Goal: Task Accomplishment & Management: Complete application form

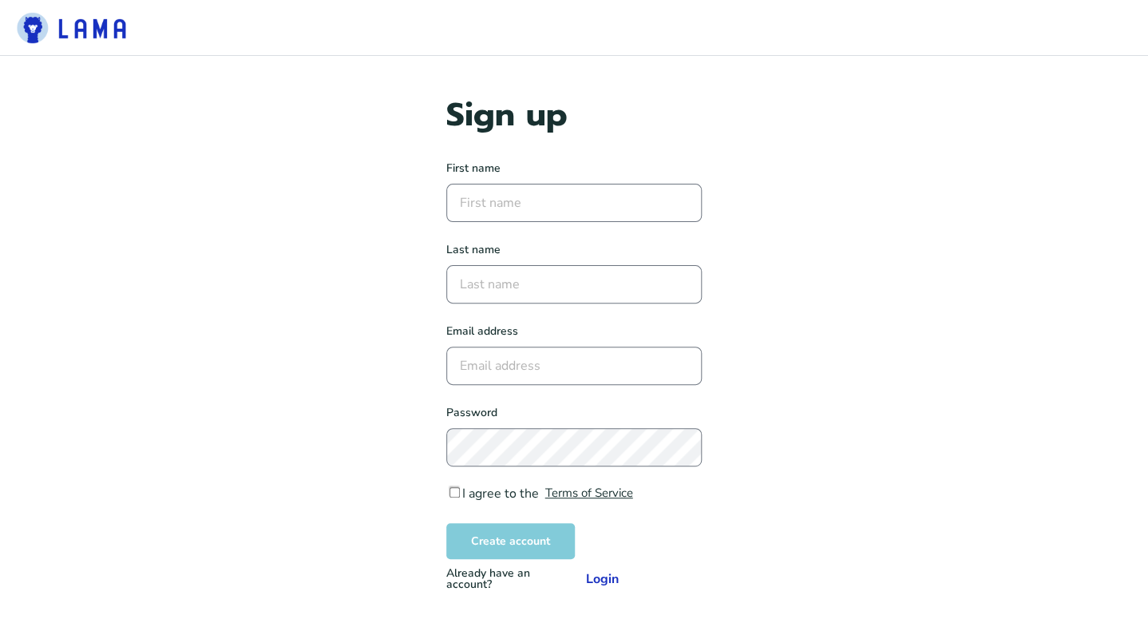
click at [588, 203] on input "input" at bounding box center [573, 203] width 255 height 38
click at [580, 208] on input "input" at bounding box center [573, 203] width 255 height 38
type input "Jennifer"
type input "Pelton"
type input "jenniferpelton@protonmail.com"
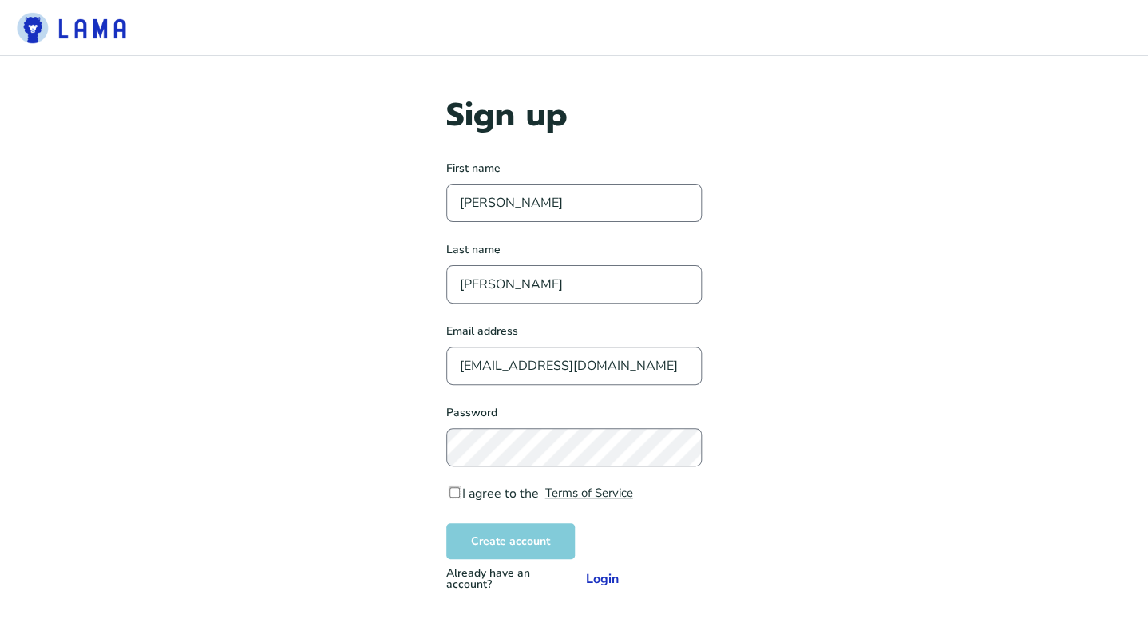
click at [457, 493] on input "I agree to the" at bounding box center [454, 492] width 10 height 10
checkbox input "true"
click at [527, 558] on button "Create account" at bounding box center [510, 541] width 129 height 36
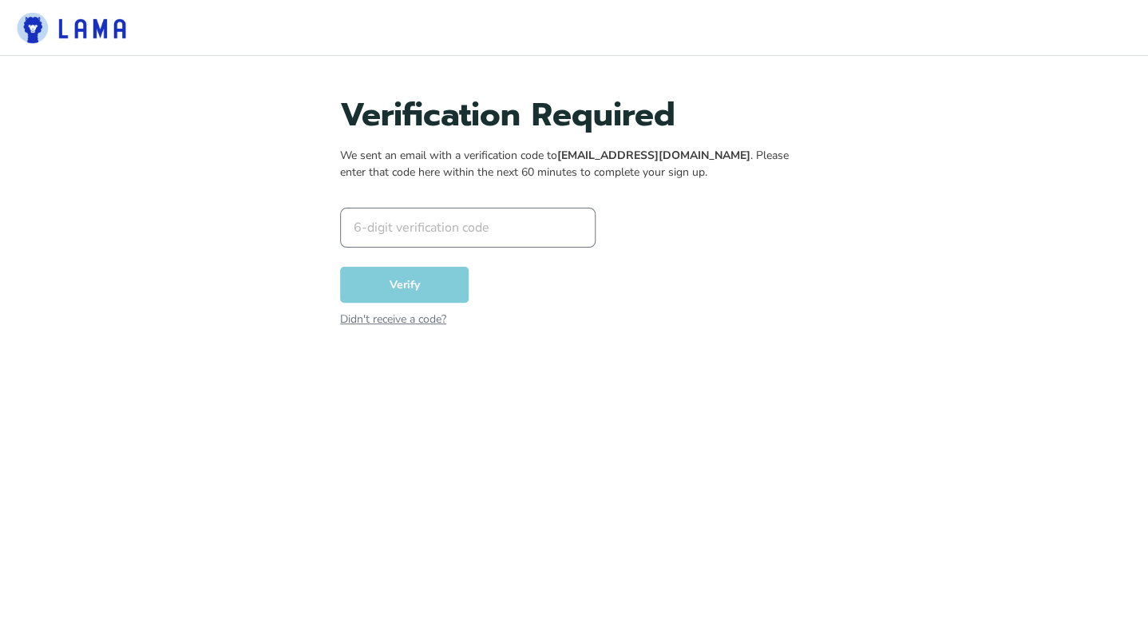
click at [435, 225] on input "input" at bounding box center [467, 228] width 255 height 40
paste input "23816"
click at [426, 287] on button "Verify" at bounding box center [404, 285] width 129 height 36
click at [359, 228] on input "input" at bounding box center [467, 228] width 255 height 40
click at [429, 283] on button "Verify" at bounding box center [404, 285] width 129 height 36
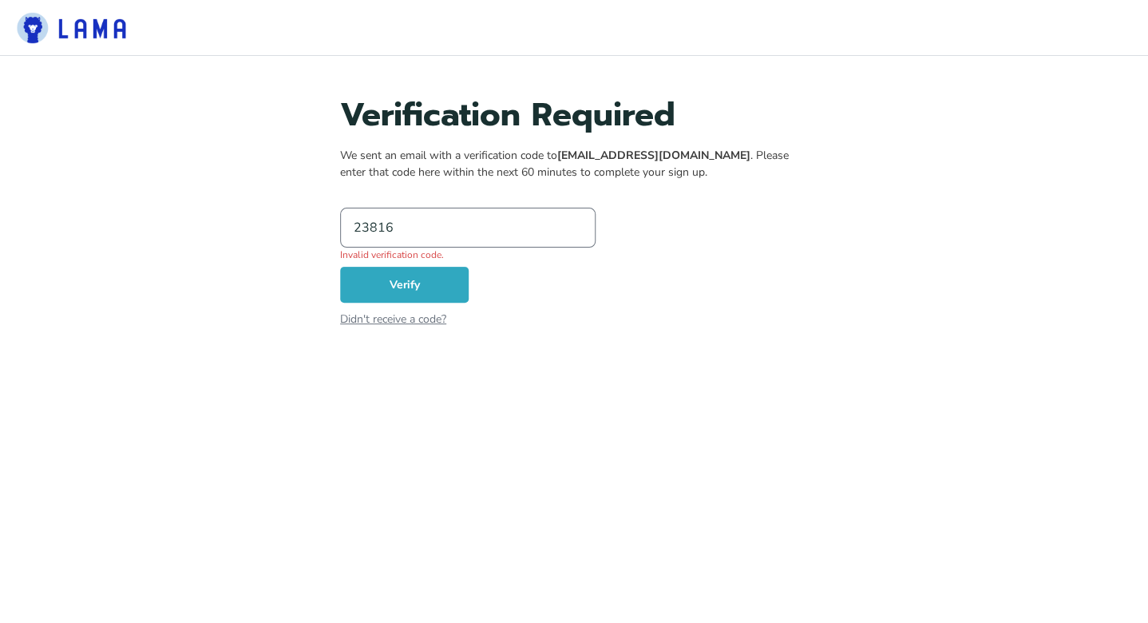
click at [411, 228] on input "input" at bounding box center [467, 228] width 255 height 40
click at [443, 291] on button "Verify" at bounding box center [404, 285] width 129 height 36
click at [429, 226] on input "input" at bounding box center [467, 228] width 255 height 40
type input "238169"
click at [425, 280] on button "Verify" at bounding box center [404, 285] width 129 height 36
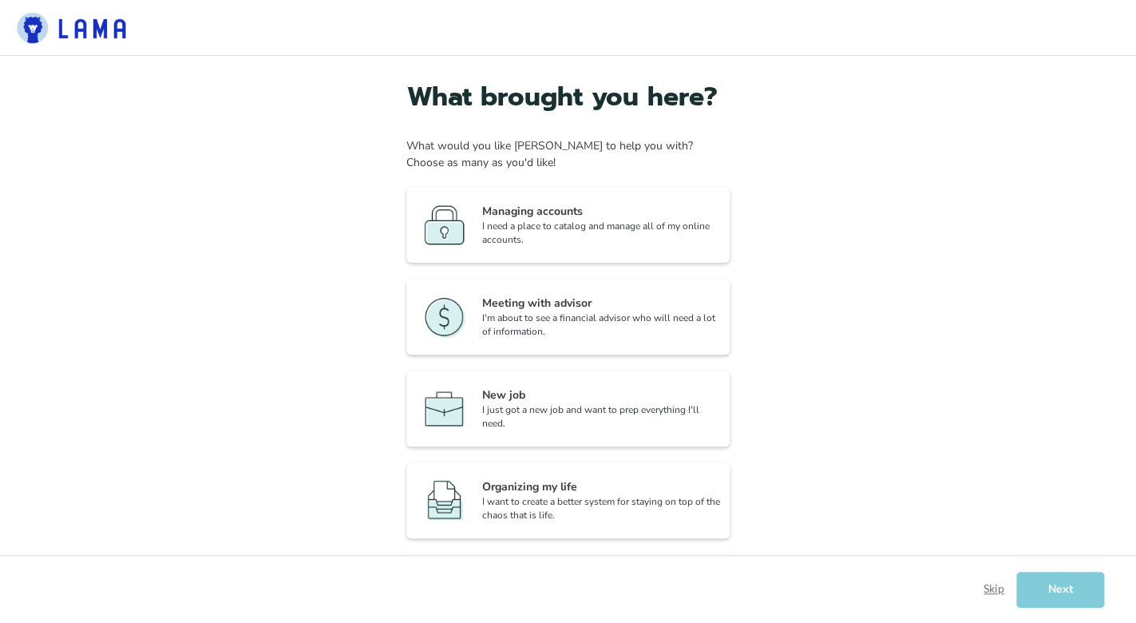
click at [664, 493] on div "Organizing my life" at bounding box center [601, 486] width 239 height 17
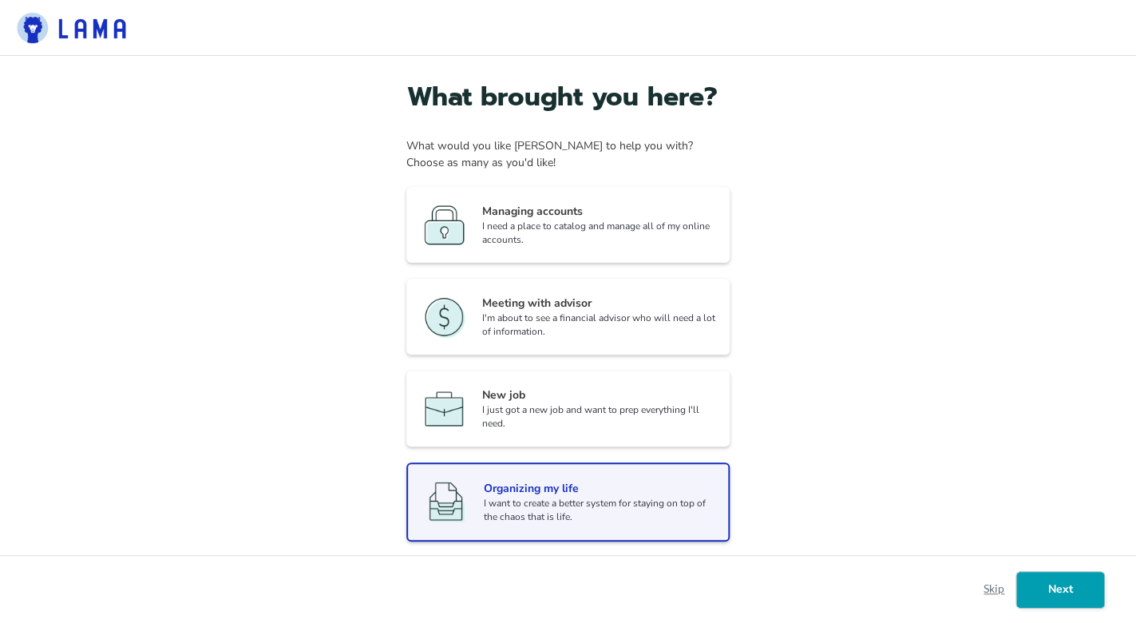
click at [1065, 593] on button "Next" at bounding box center [1060, 590] width 88 height 36
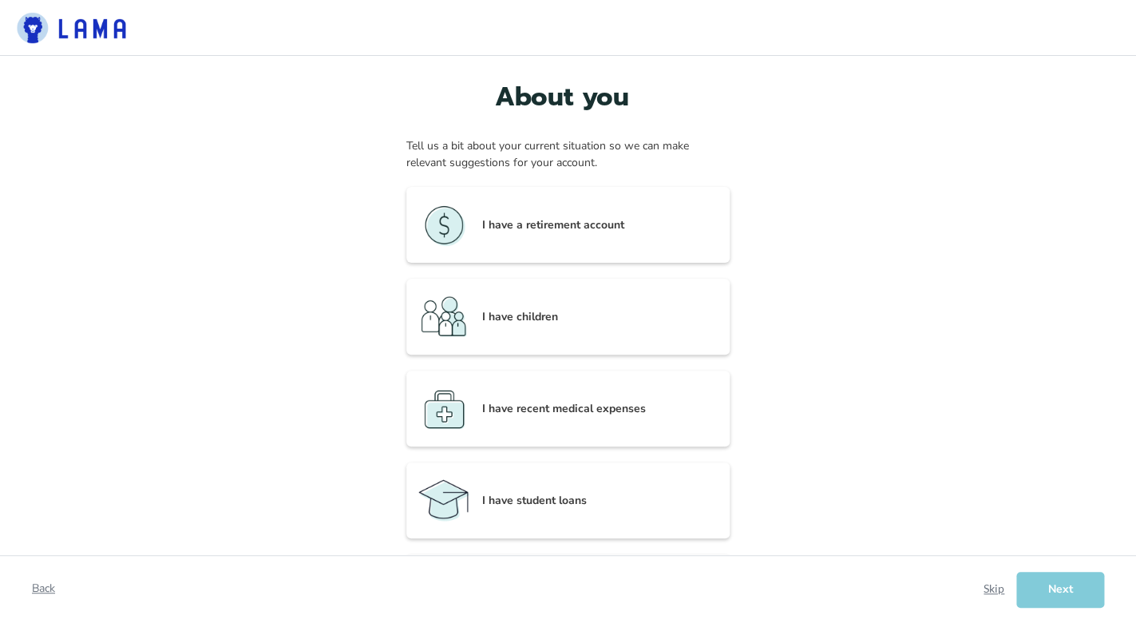
click at [1000, 593] on div "Skip" at bounding box center [993, 589] width 22 height 19
